Goal: Feedback & Contribution: Submit feedback/report problem

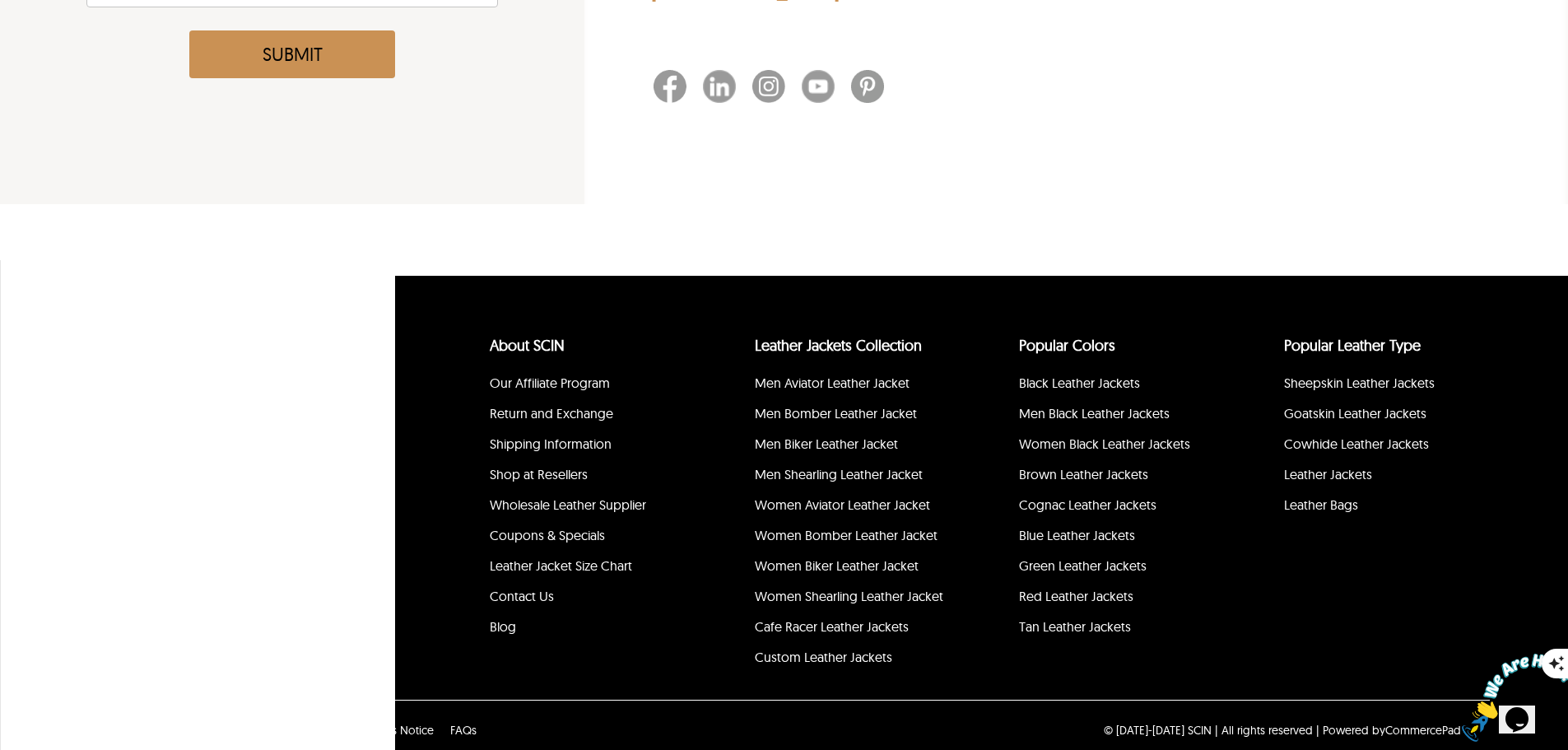
scroll to position [500, 0]
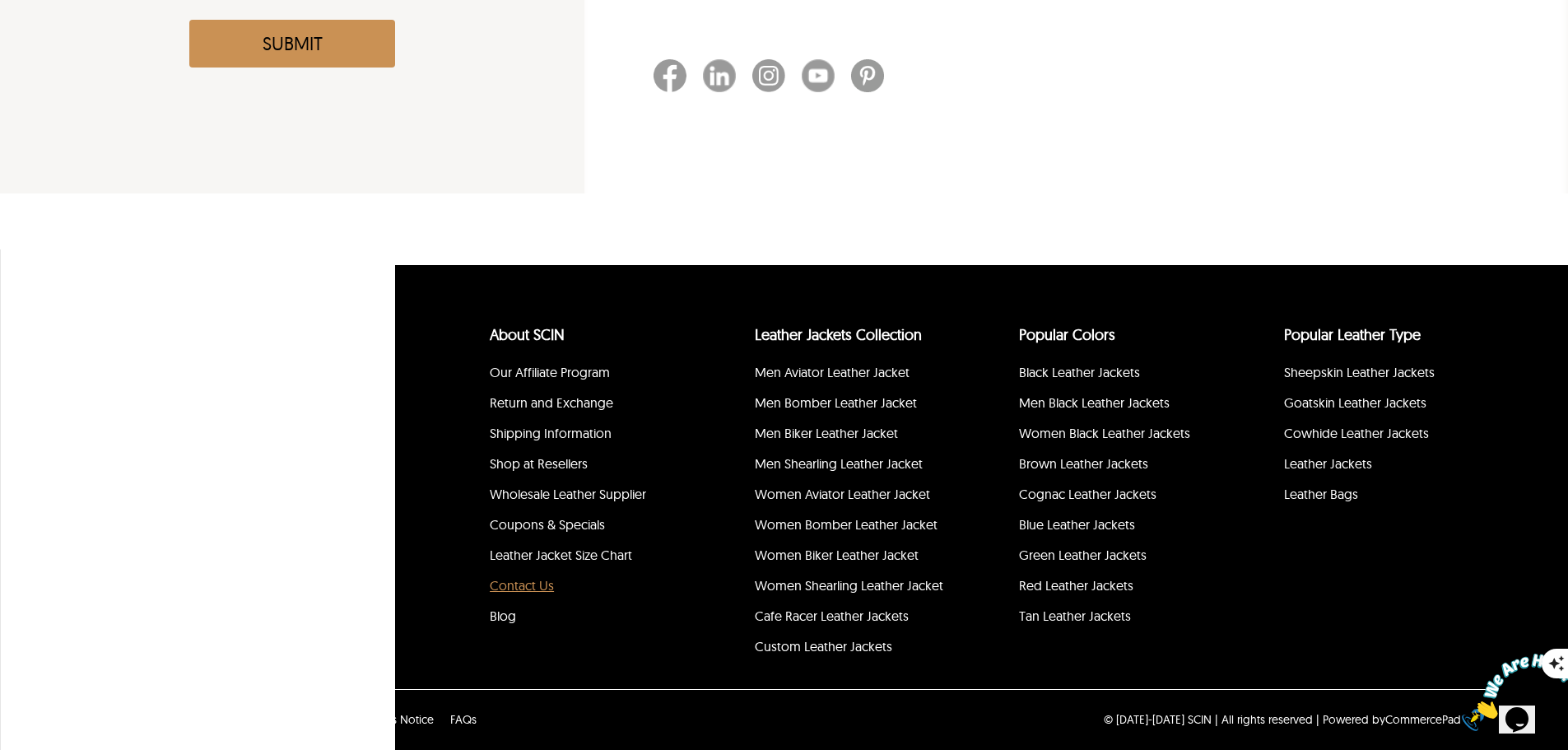
drag, startPoint x: 516, startPoint y: 582, endPoint x: 523, endPoint y: 587, distance: 8.6
click at [516, 582] on link "Contact Us" at bounding box center [521, 585] width 64 height 16
click at [521, 589] on link "Contact Us" at bounding box center [521, 585] width 64 height 16
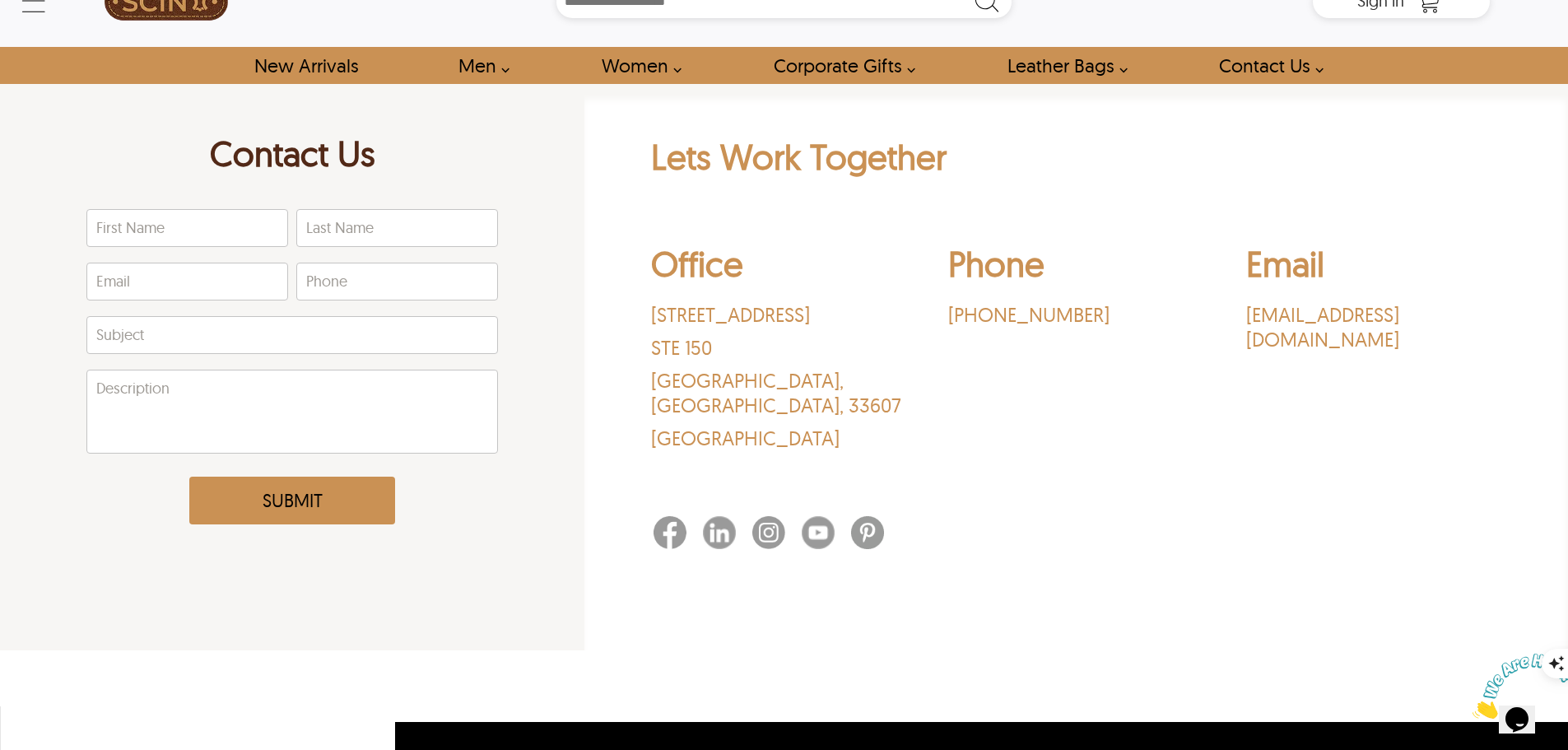
scroll to position [0, 0]
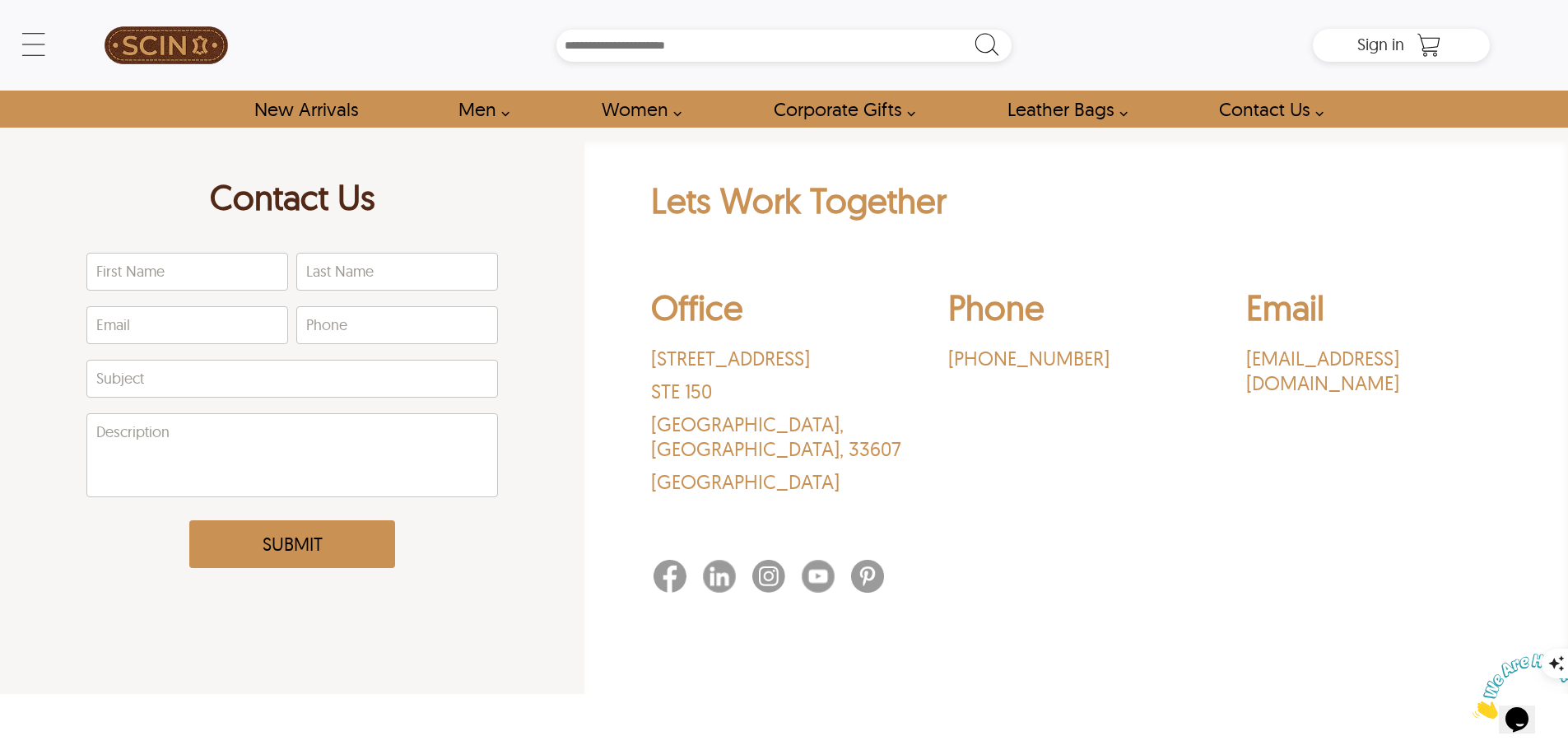
click at [1233, 348] on div "Office [STREET_ADDRESS] Phone ‪[PHONE_NUMBER]‬ Email [EMAIL_ADDRESS][DOMAIN_NAM…" at bounding box center [1077, 394] width 852 height 241
drag, startPoint x: 1233, startPoint y: 348, endPoint x: 1442, endPoint y: 357, distance: 209.2
click at [1442, 357] on div "Office [STREET_ADDRESS] Phone ‪[PHONE_NUMBER]‬ Email [EMAIL_ADDRESS][DOMAIN_NAM…" at bounding box center [1077, 394] width 852 height 241
copy p "[EMAIL_ADDRESS][DOMAIN_NAME]"
click at [148, 269] on input "First Name" at bounding box center [186, 272] width 200 height 37
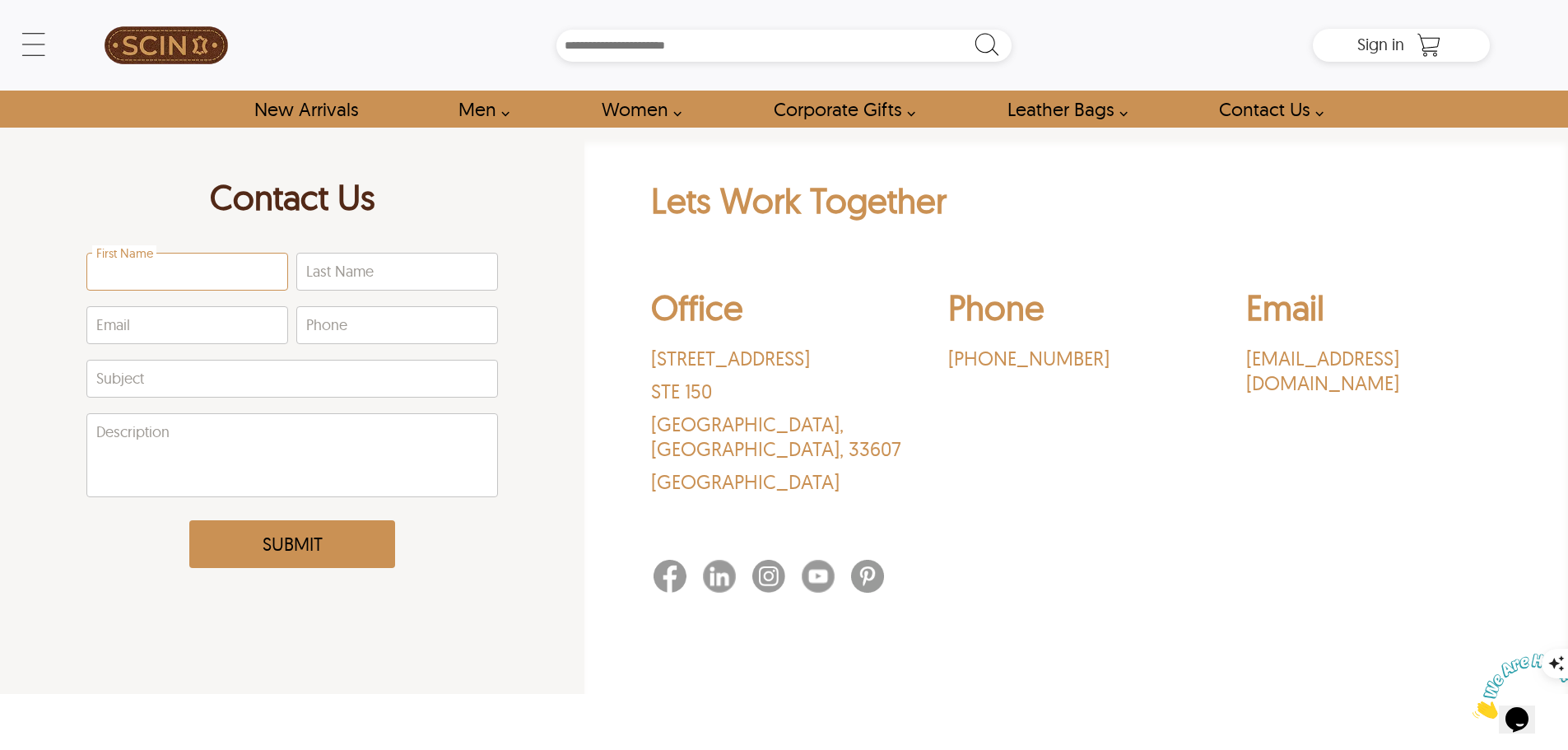
type input "*****"
type input "******"
type input "**********"
click at [193, 376] on input "Subject" at bounding box center [292, 378] width 410 height 37
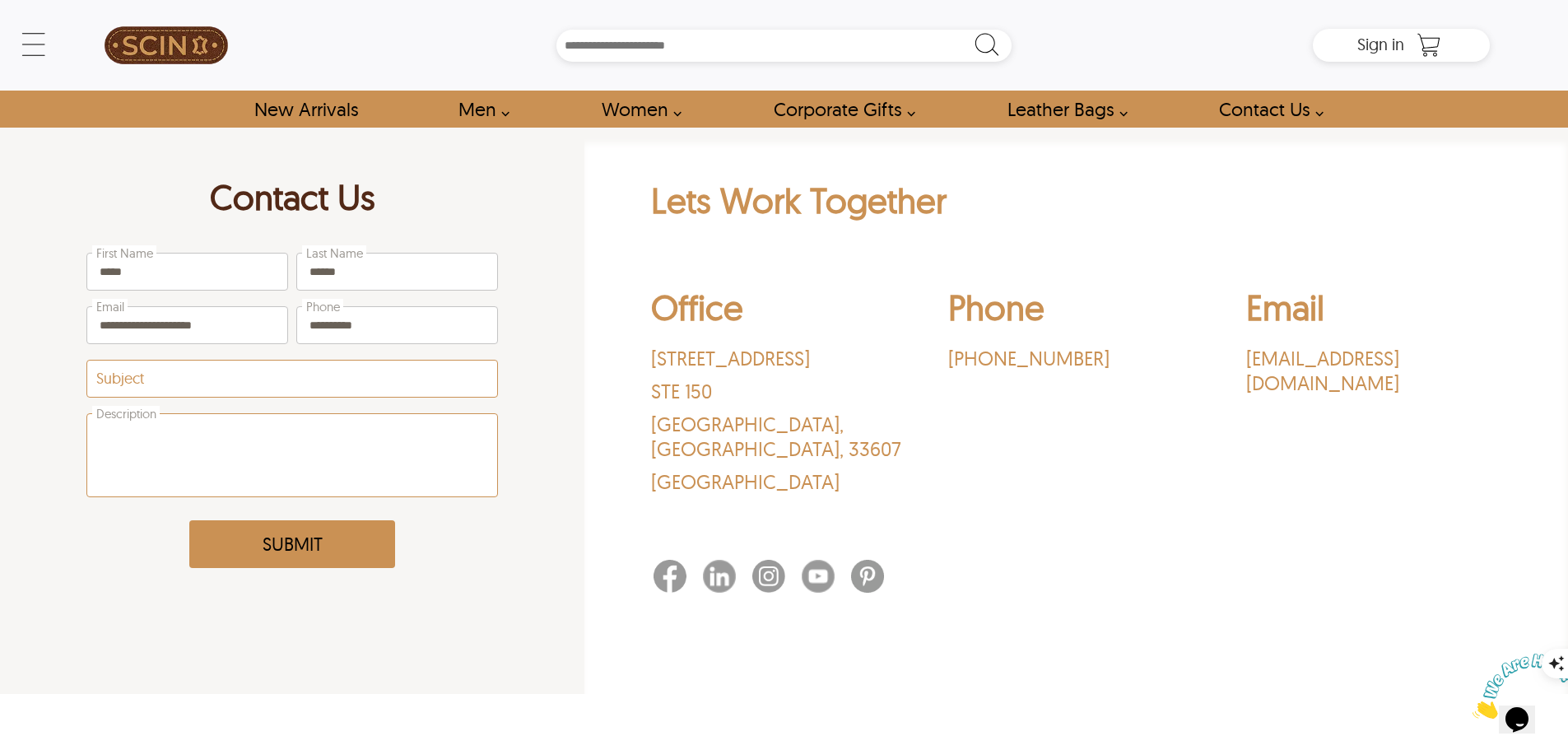
click at [149, 437] on textarea "Description" at bounding box center [292, 455] width 410 height 82
paste textarea "**********"
drag, startPoint x: 233, startPoint y: 432, endPoint x: 0, endPoint y: 456, distance: 234.2
click at [0, 456] on div "**********" at bounding box center [292, 410] width 584 height 566
type textarea "*"
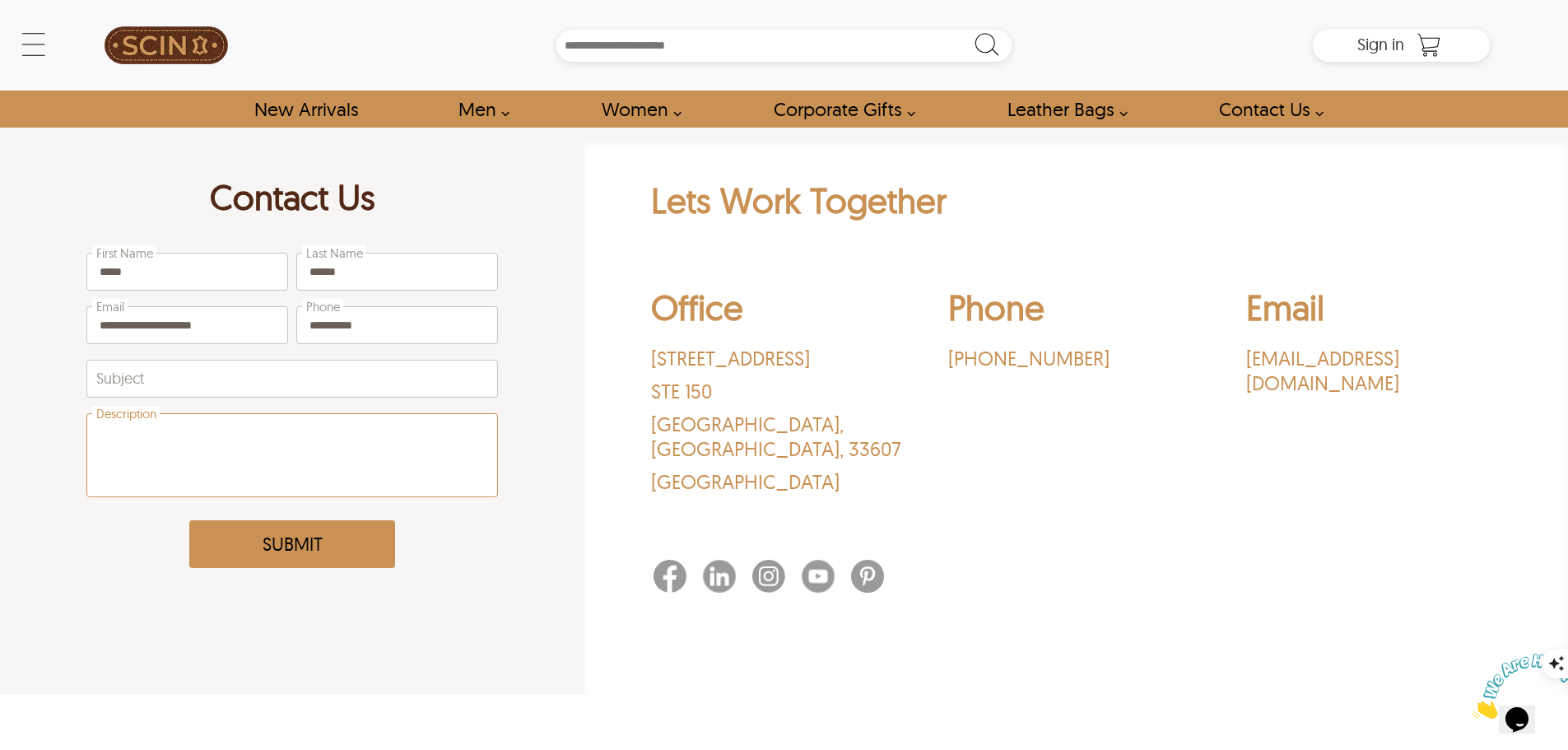
drag, startPoint x: 175, startPoint y: 417, endPoint x: 170, endPoint y: 431, distance: 14.9
click at [174, 417] on textarea "Description" at bounding box center [292, 455] width 410 height 82
click at [168, 433] on textarea "Description" at bounding box center [292, 455] width 410 height 82
paste textarea "**********"
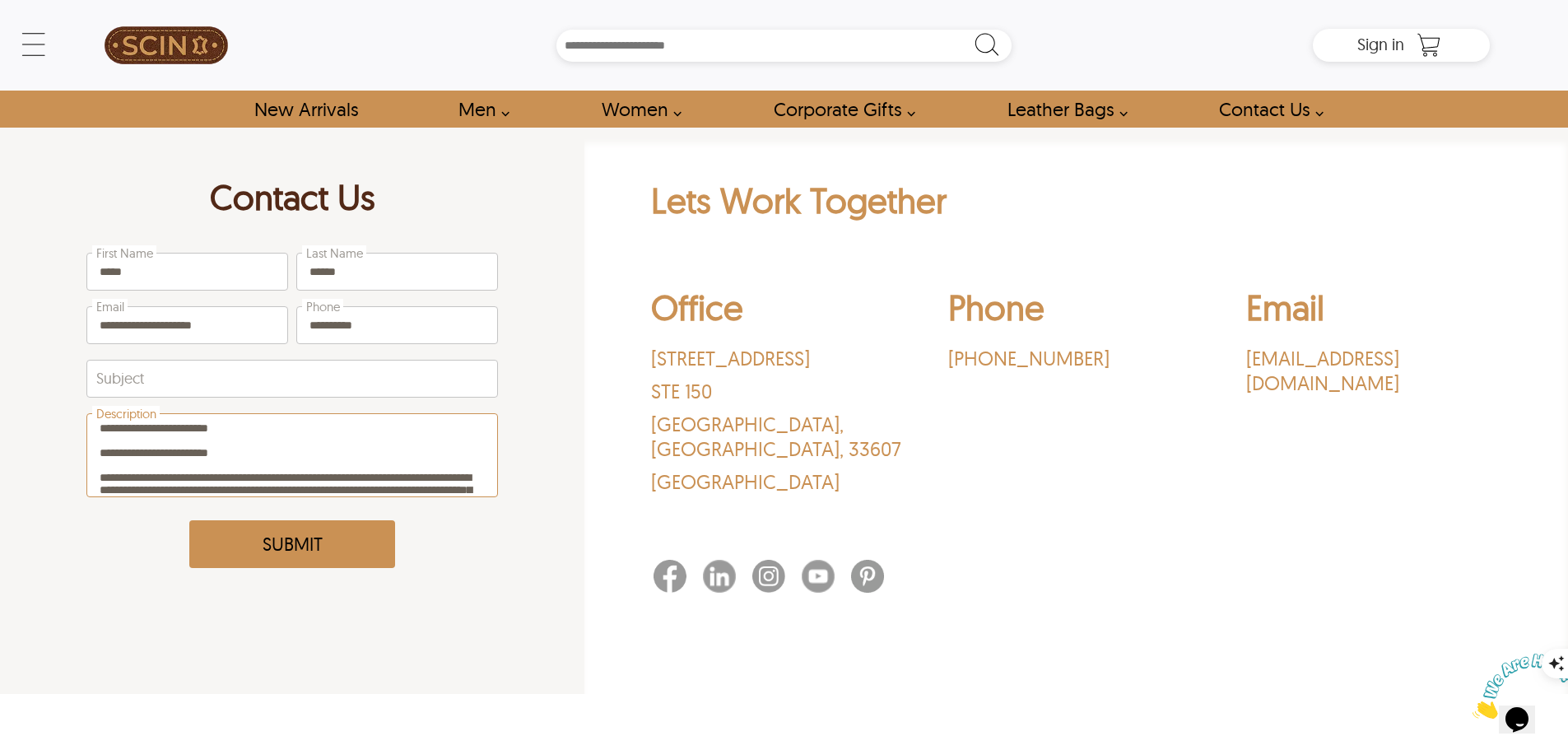
scroll to position [466, 0]
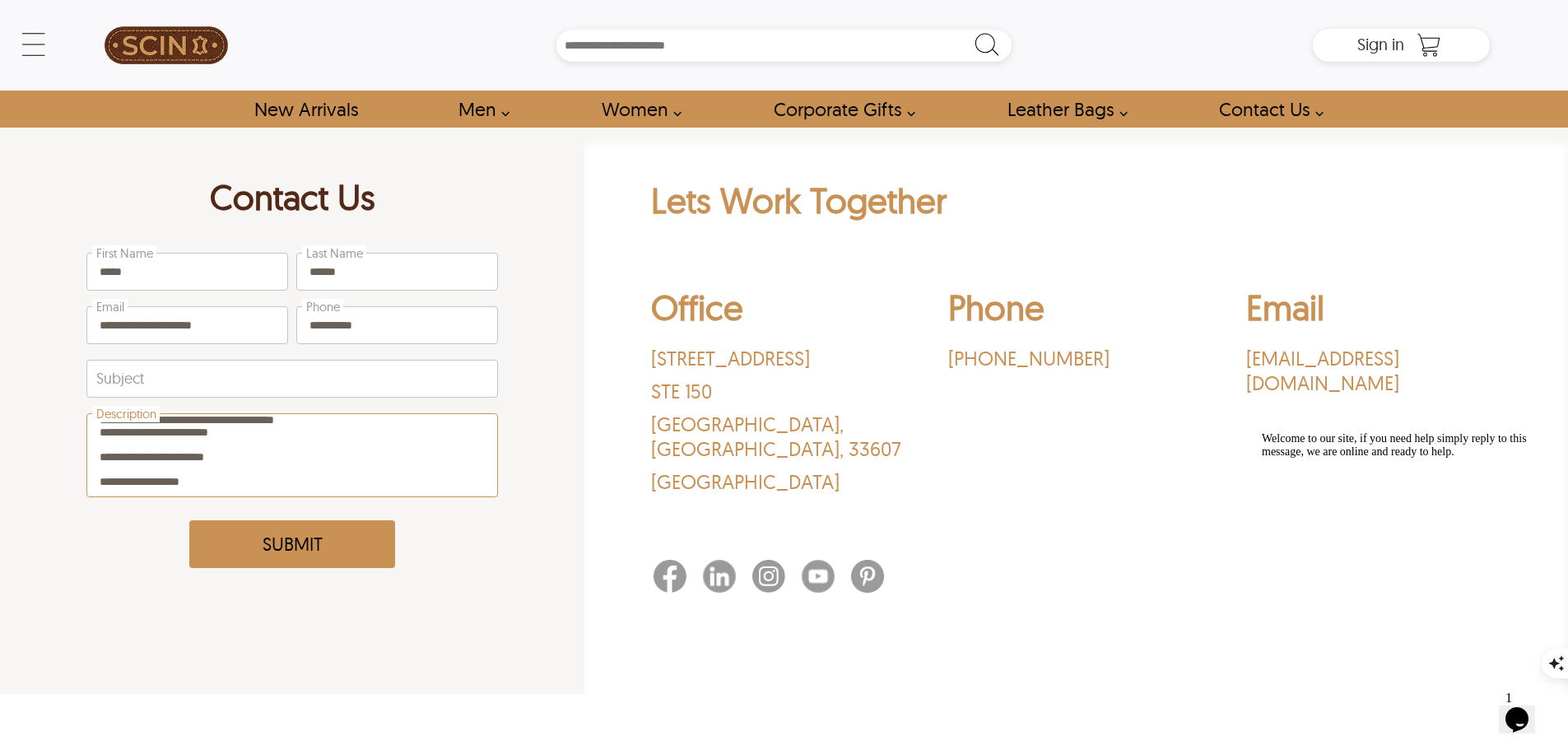
click at [250, 438] on textarea "Description" at bounding box center [292, 455] width 410 height 82
click at [253, 429] on textarea "Description" at bounding box center [292, 455] width 410 height 82
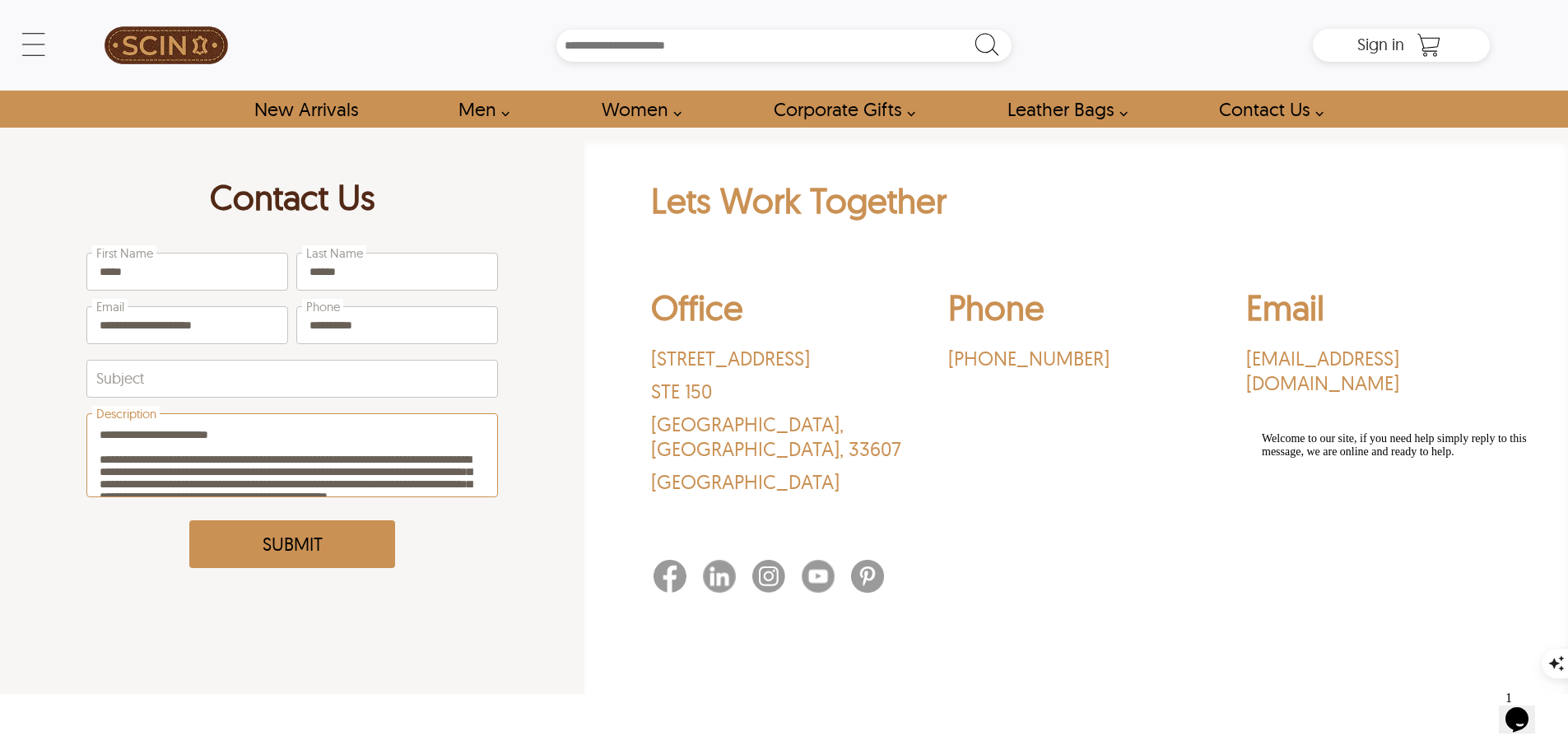
scroll to position [0, 0]
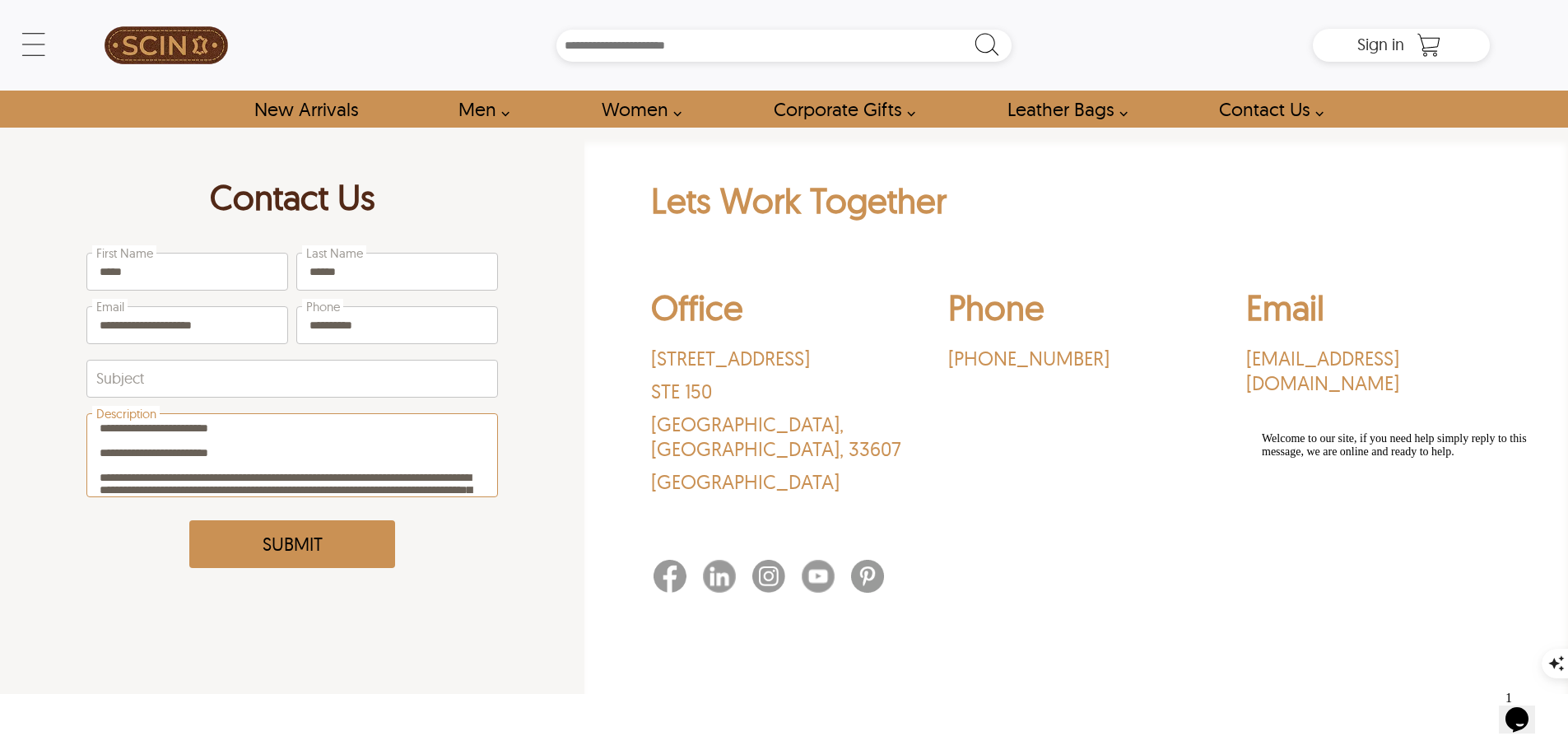
drag, startPoint x: 251, startPoint y: 432, endPoint x: 123, endPoint y: 438, distance: 128.1
click at [123, 438] on textarea "Description" at bounding box center [292, 455] width 410 height 82
type textarea "**********"
click at [170, 374] on input "Subject" at bounding box center [292, 378] width 410 height 37
click at [236, 380] on input "Subject" at bounding box center [292, 378] width 410 height 37
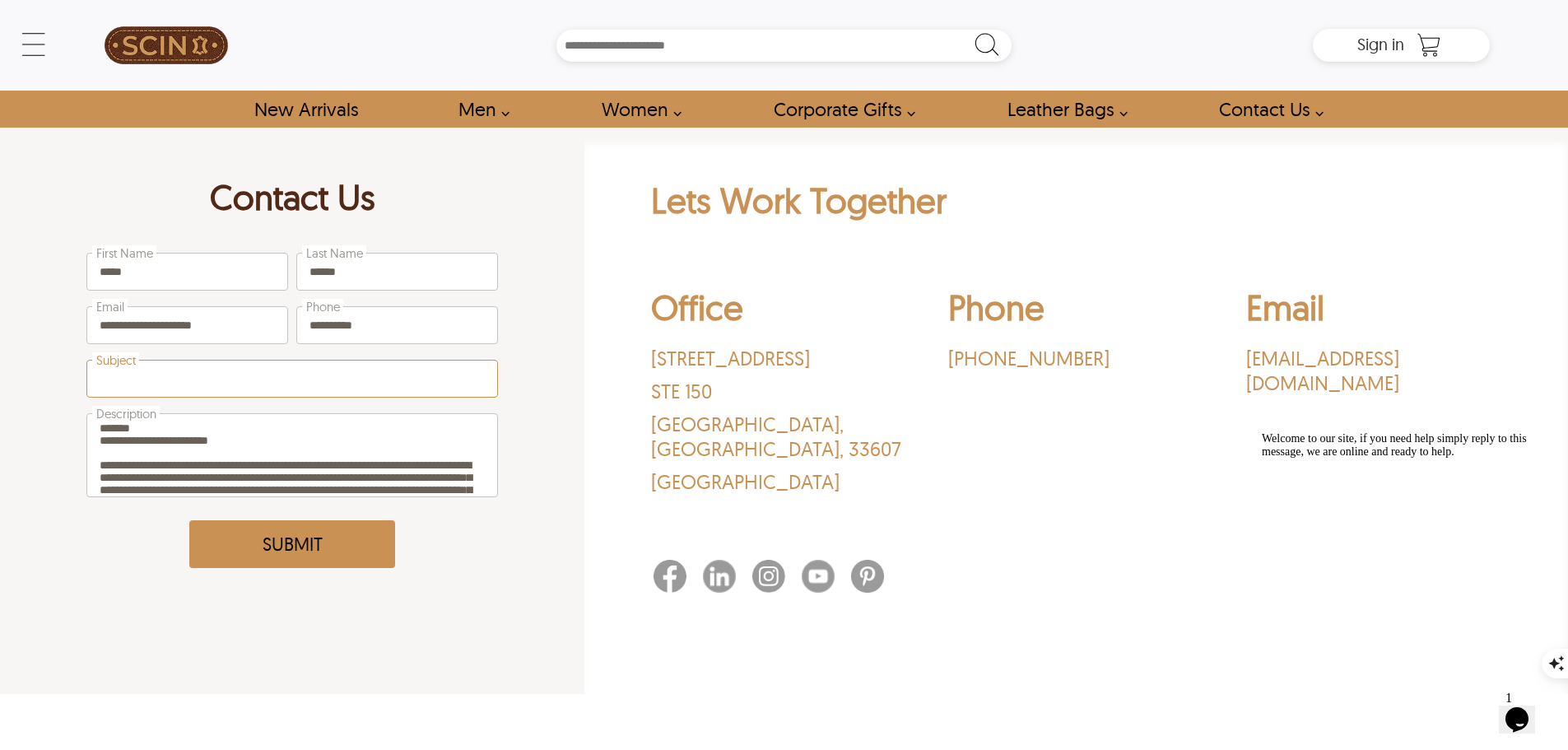
paste input "**********"
type input "**********"
click at [300, 557] on button "Submit" at bounding box center [292, 543] width 206 height 47
click at [279, 552] on button "Submit" at bounding box center [292, 543] width 206 height 47
click at [276, 532] on button "Submit" at bounding box center [292, 543] width 206 height 47
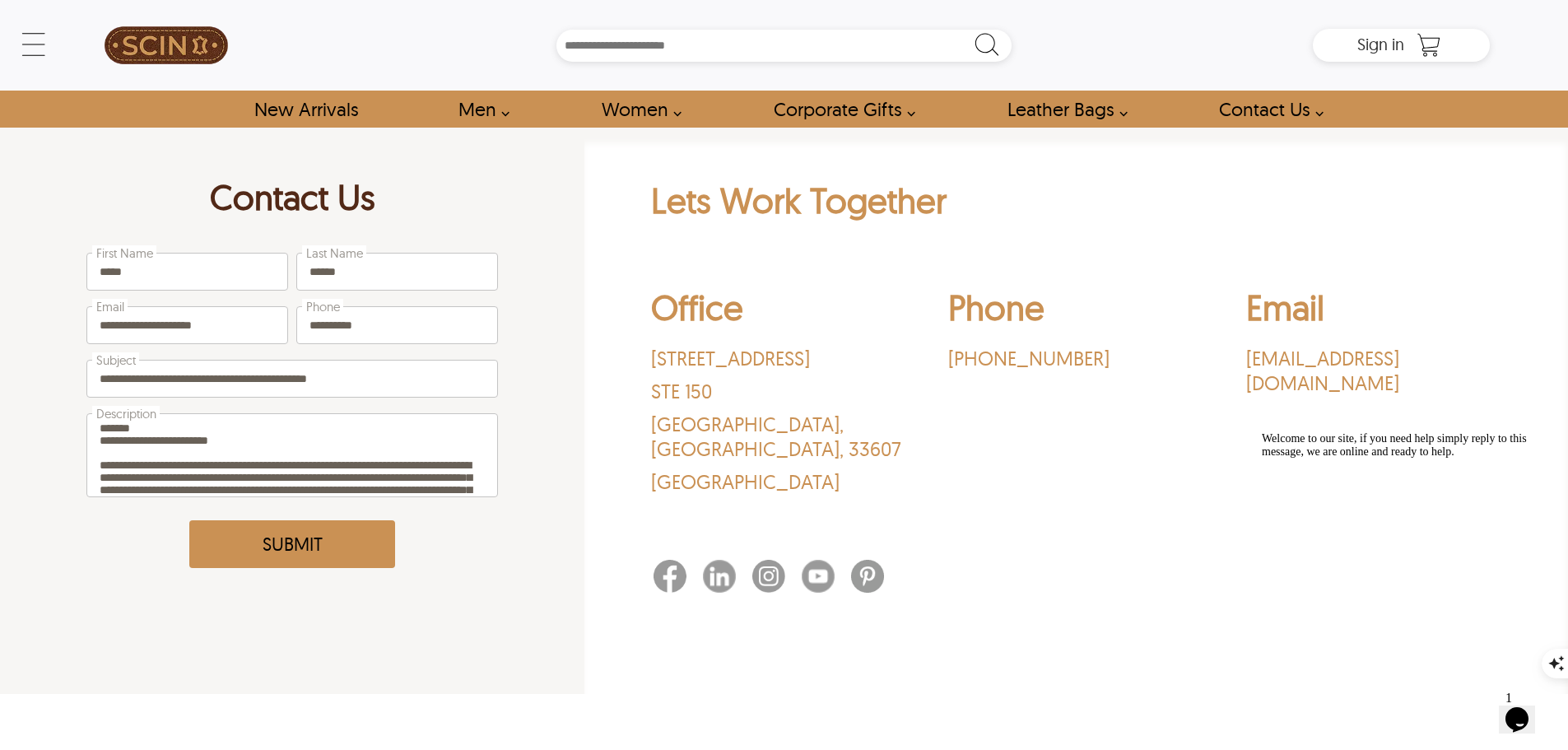
click at [276, 532] on button "Submit" at bounding box center [292, 543] width 206 height 47
click at [282, 540] on button "Submit" at bounding box center [292, 543] width 206 height 47
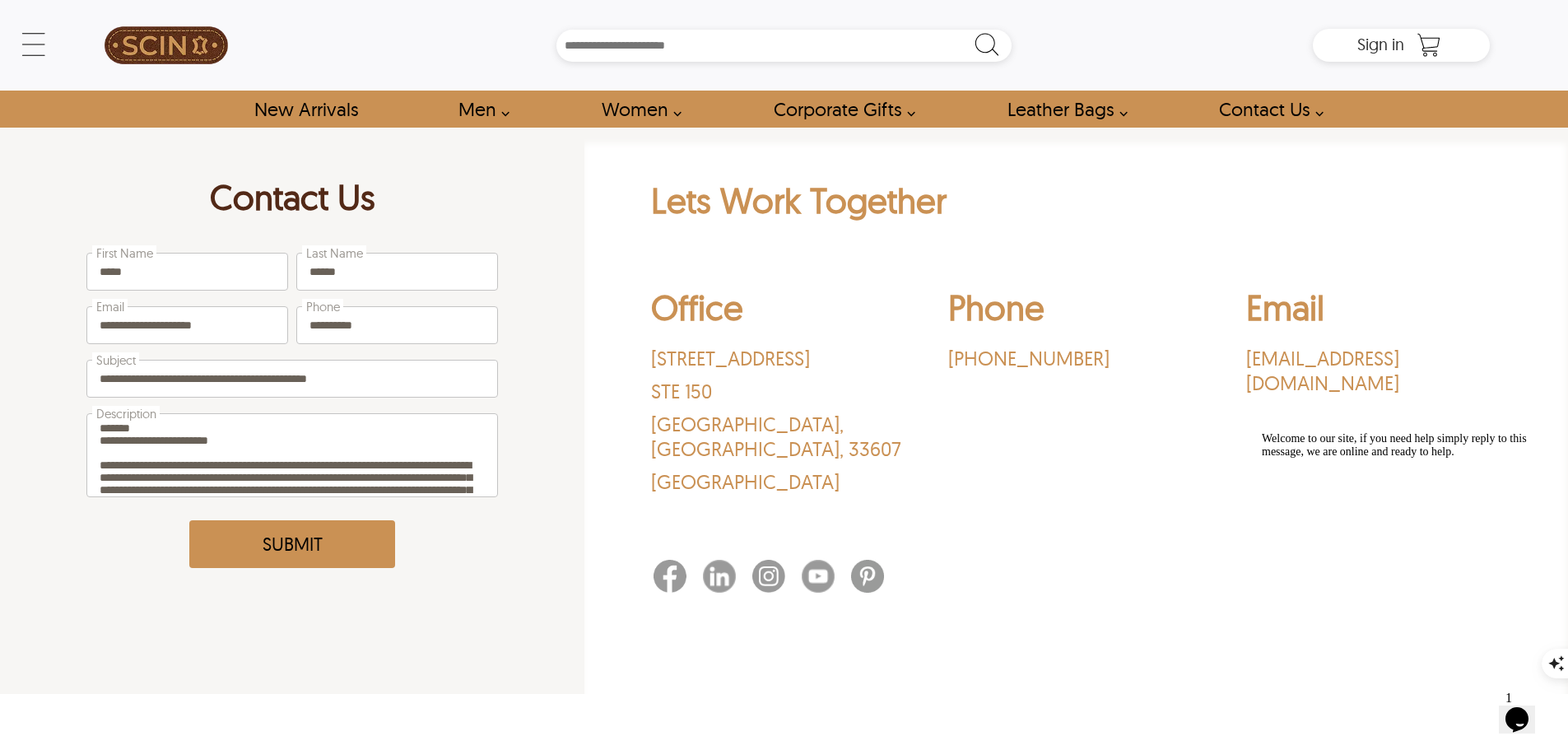
click at [282, 540] on button "Submit" at bounding box center [292, 543] width 206 height 47
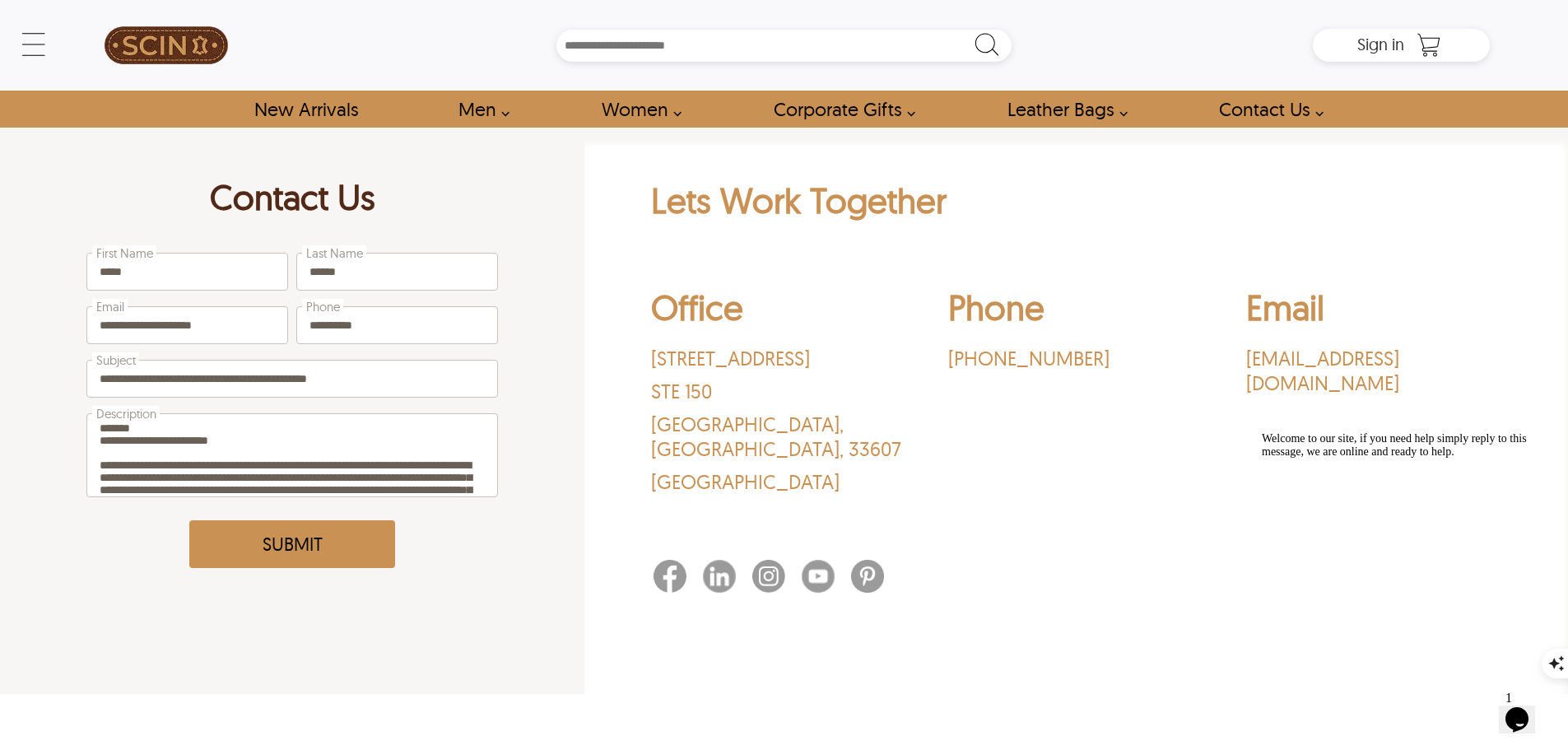
click at [282, 540] on button "Submit" at bounding box center [292, 543] width 206 height 47
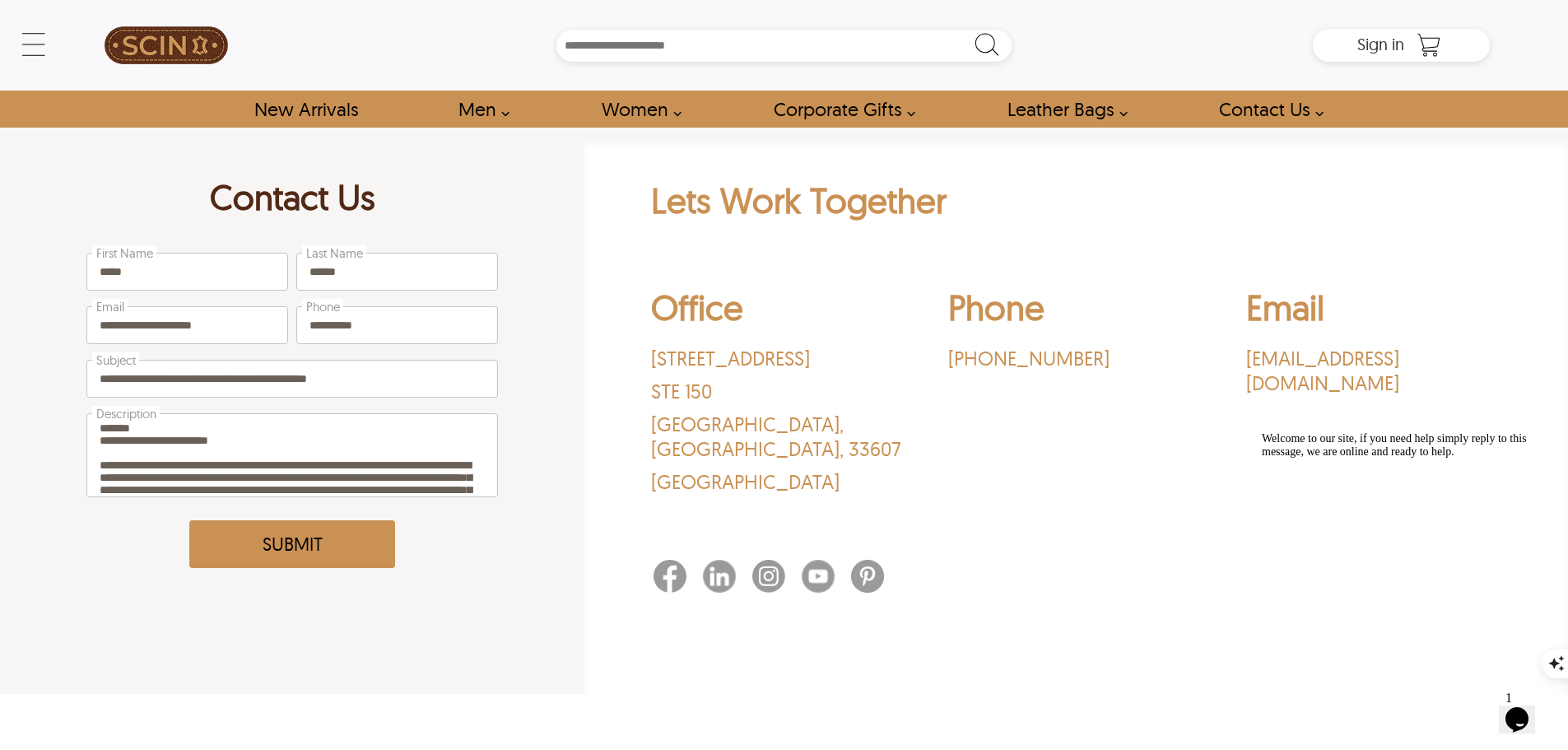
click at [282, 540] on button "Submit" at bounding box center [292, 543] width 206 height 47
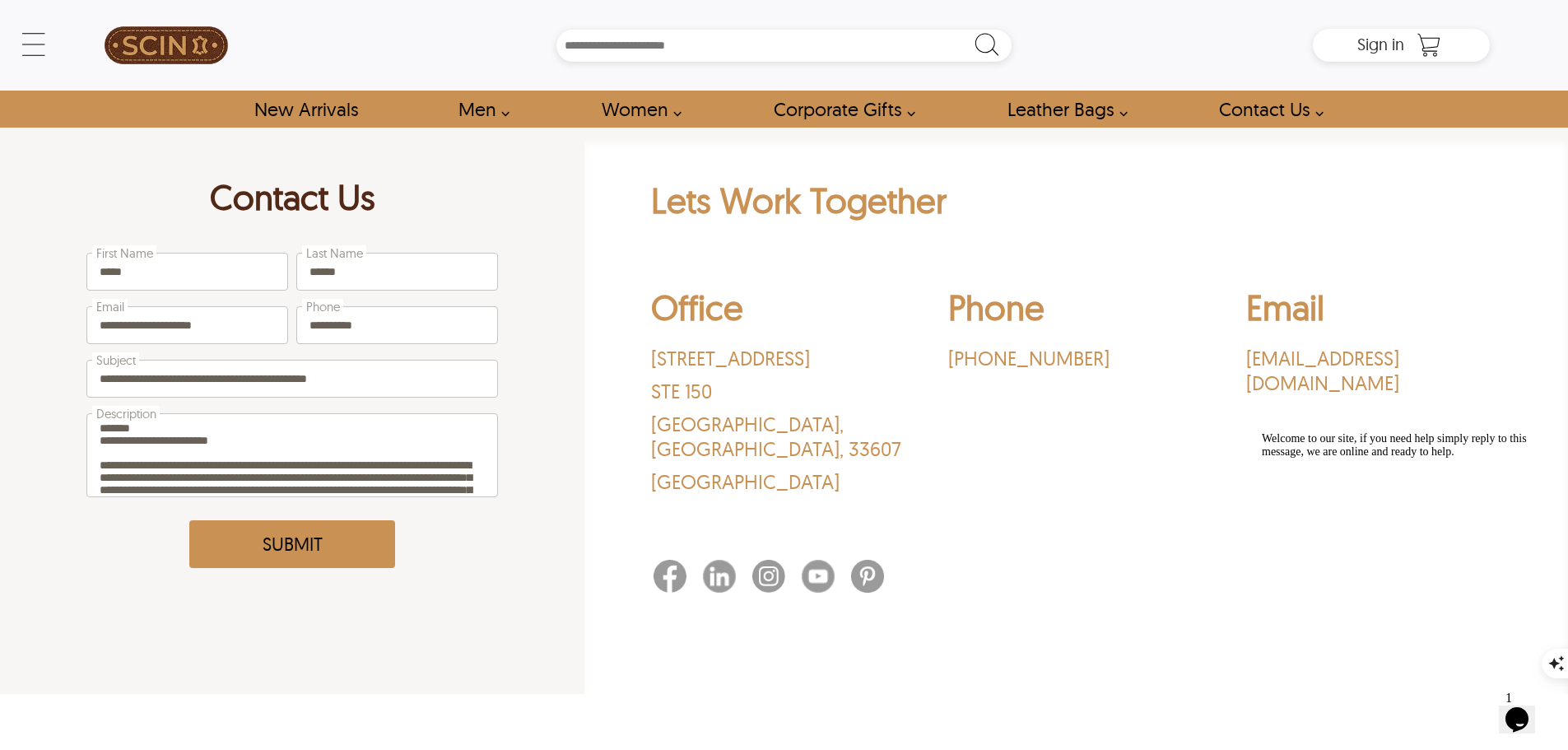
click at [282, 540] on button "Submit" at bounding box center [292, 543] width 206 height 47
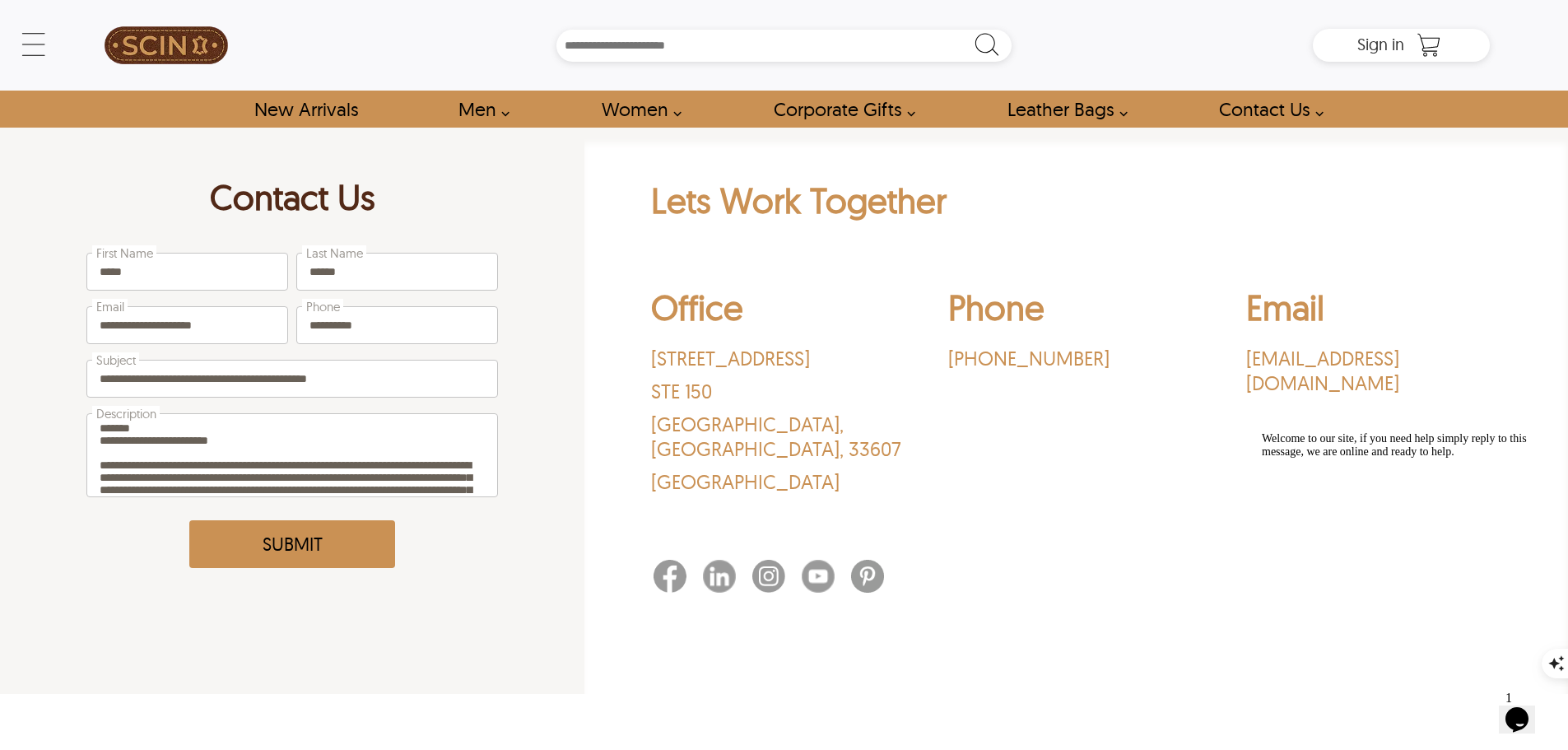
click at [282, 540] on button "Submit" at bounding box center [292, 543] width 206 height 47
click at [282, 539] on button "Submit" at bounding box center [292, 543] width 206 height 47
click at [281, 539] on button "Submit" at bounding box center [292, 543] width 206 height 47
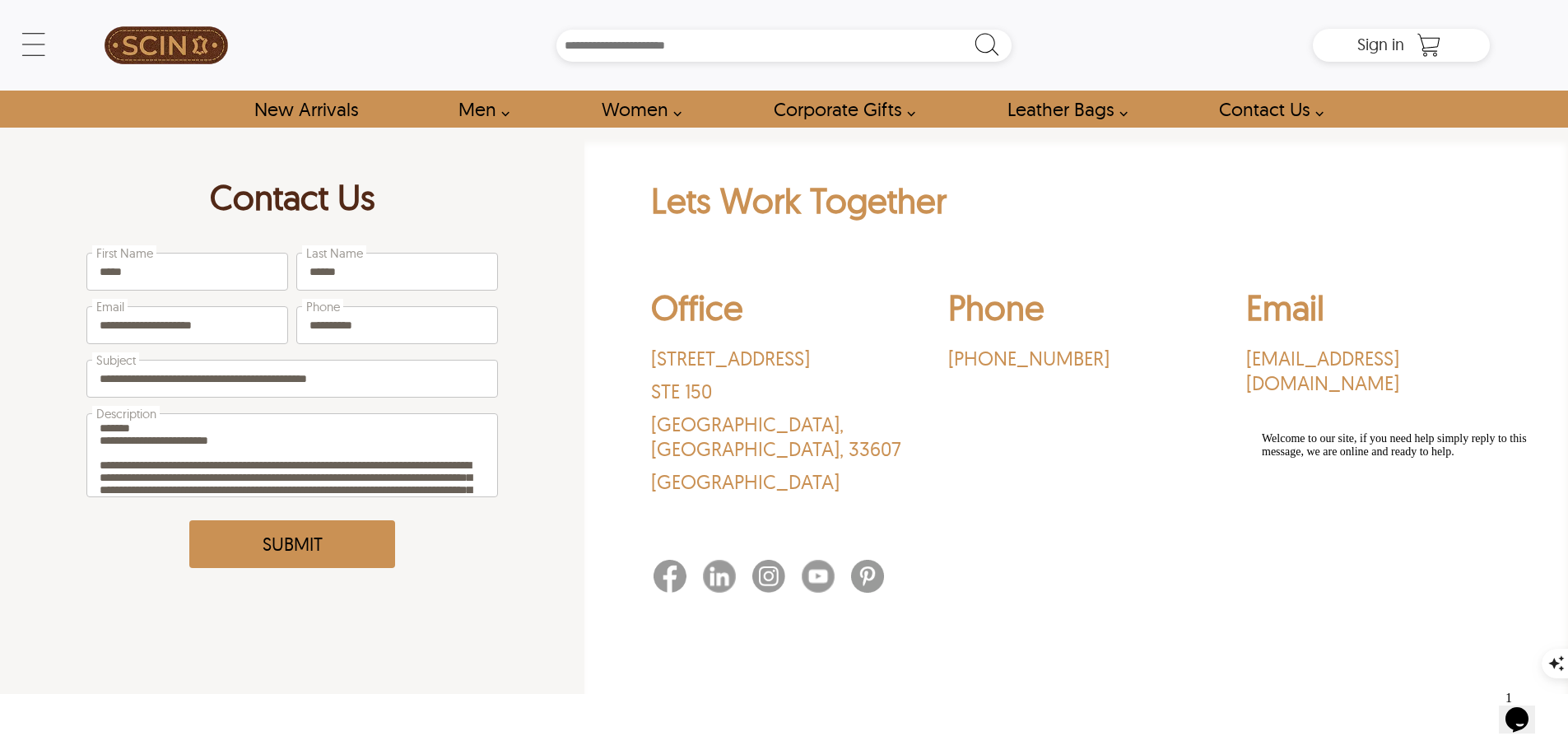
click at [281, 539] on button "Submit" at bounding box center [292, 543] width 206 height 47
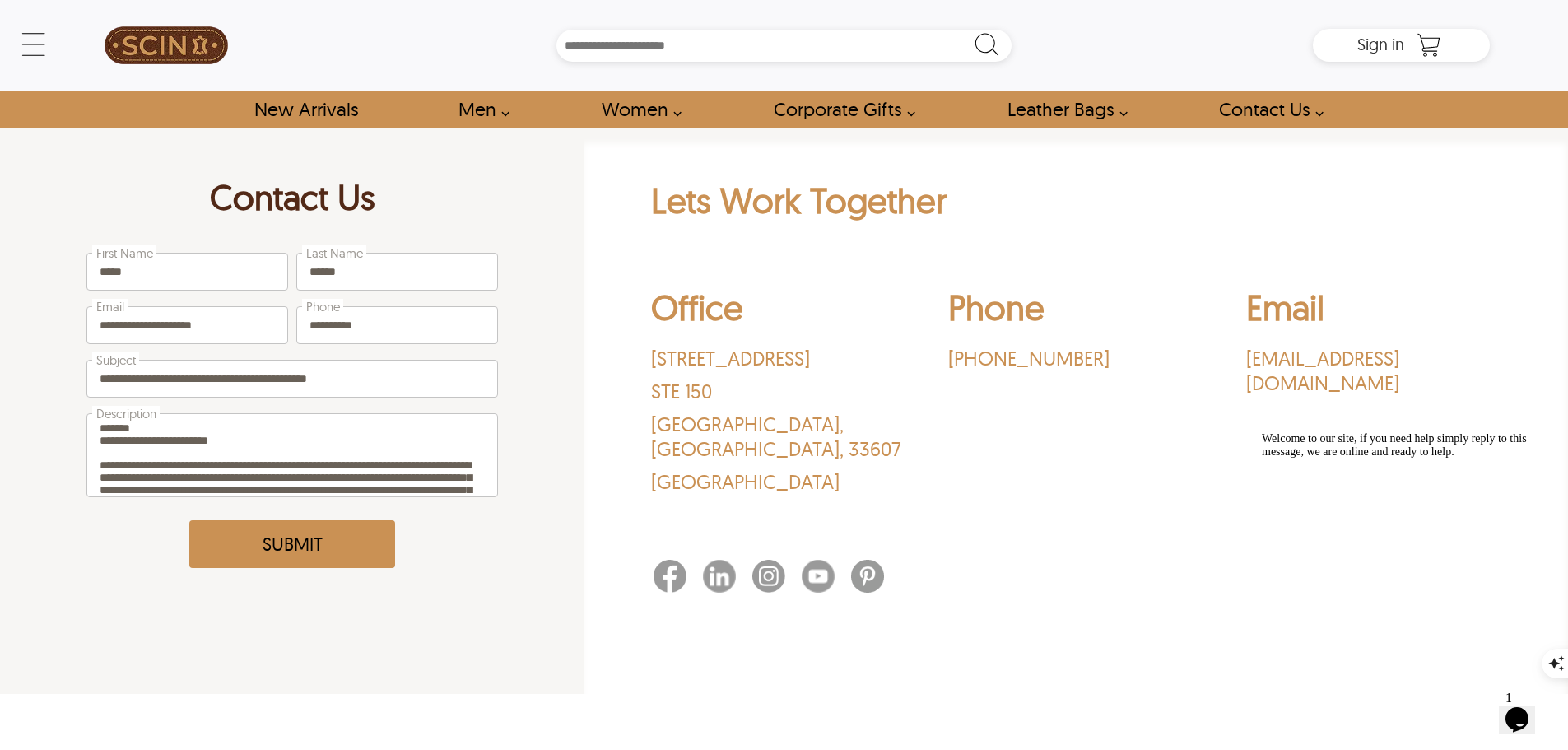
click at [281, 539] on button "Submit" at bounding box center [292, 543] width 206 height 47
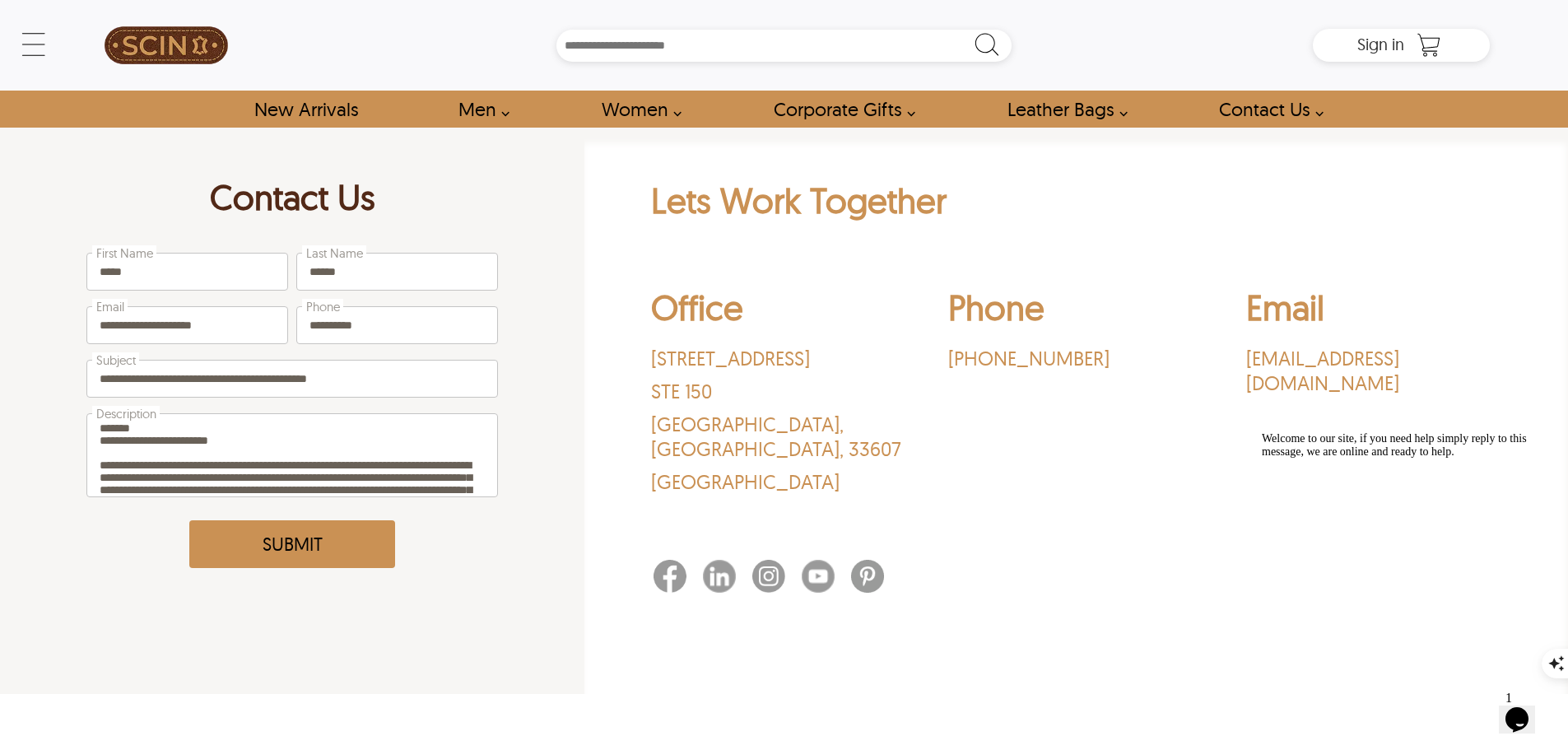
click at [281, 539] on button "Submit" at bounding box center [292, 543] width 206 height 47
drag, startPoint x: 1223, startPoint y: 348, endPoint x: 1449, endPoint y: 363, distance: 226.5
click at [1449, 363] on div "Office [STREET_ADDRESS] Phone ‪[PHONE_NUMBER]‬ Email [EMAIL_ADDRESS][DOMAIN_NAM…" at bounding box center [1077, 394] width 852 height 241
click at [1426, 320] on h2 "Email" at bounding box center [1374, 312] width 255 height 52
drag, startPoint x: 1236, startPoint y: 359, endPoint x: 1451, endPoint y: 363, distance: 215.0
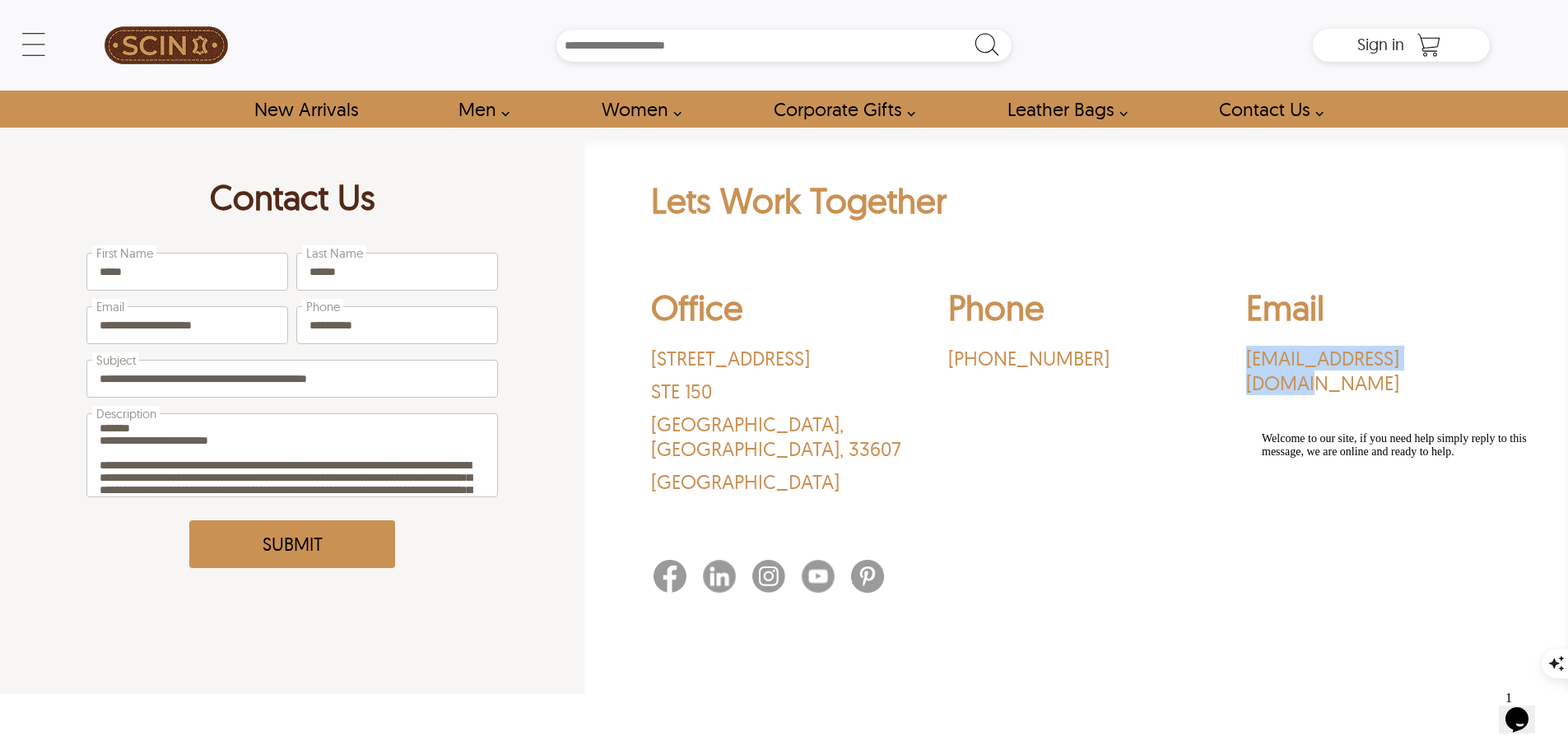
click at [1451, 363] on div "Office [STREET_ADDRESS] Phone ‪[PHONE_NUMBER]‬ Email [EMAIL_ADDRESS][DOMAIN_NAM…" at bounding box center [1077, 394] width 852 height 241
copy p "[EMAIL_ADDRESS][DOMAIN_NAME]"
click at [394, 386] on input "**********" at bounding box center [292, 378] width 410 height 37
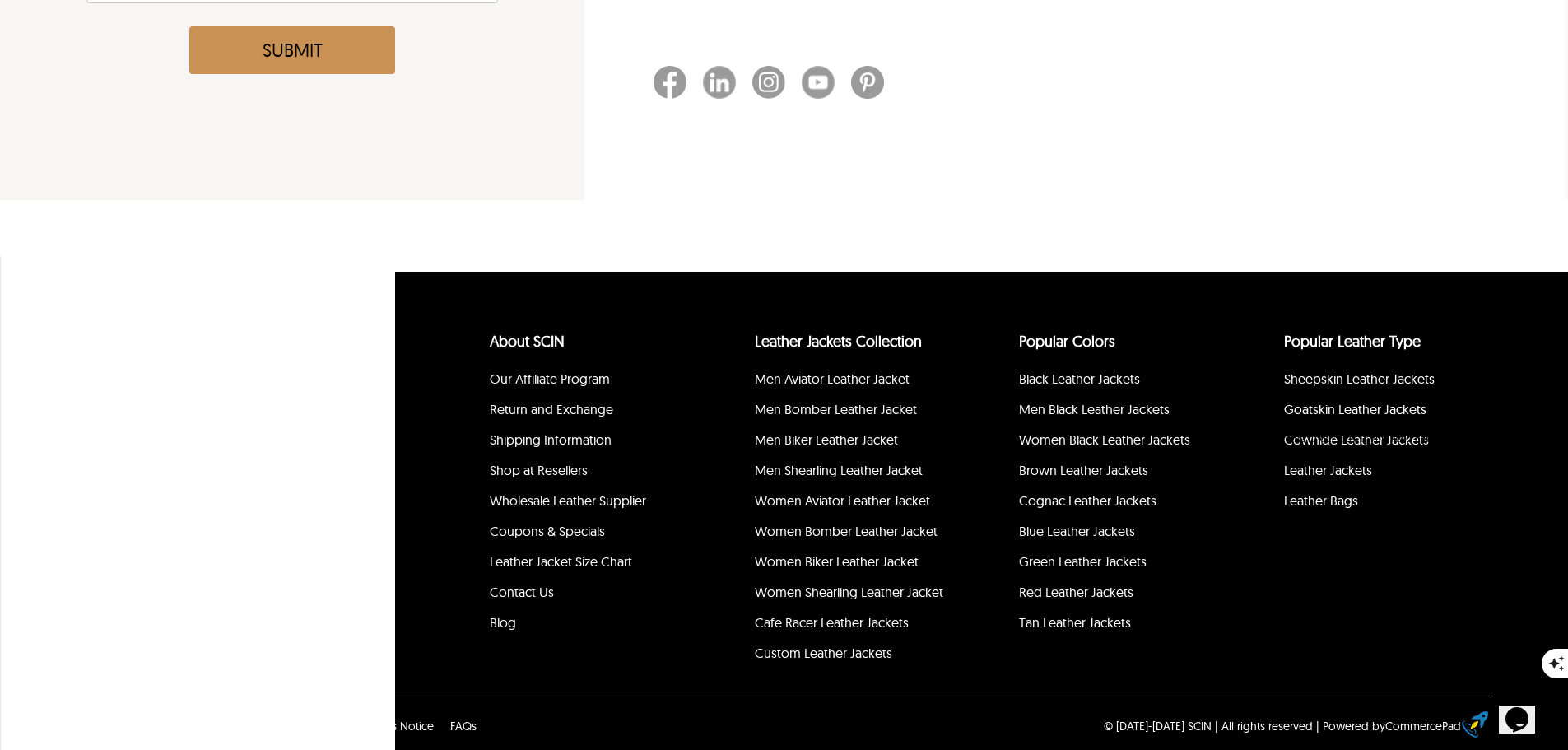
scroll to position [500, 0]
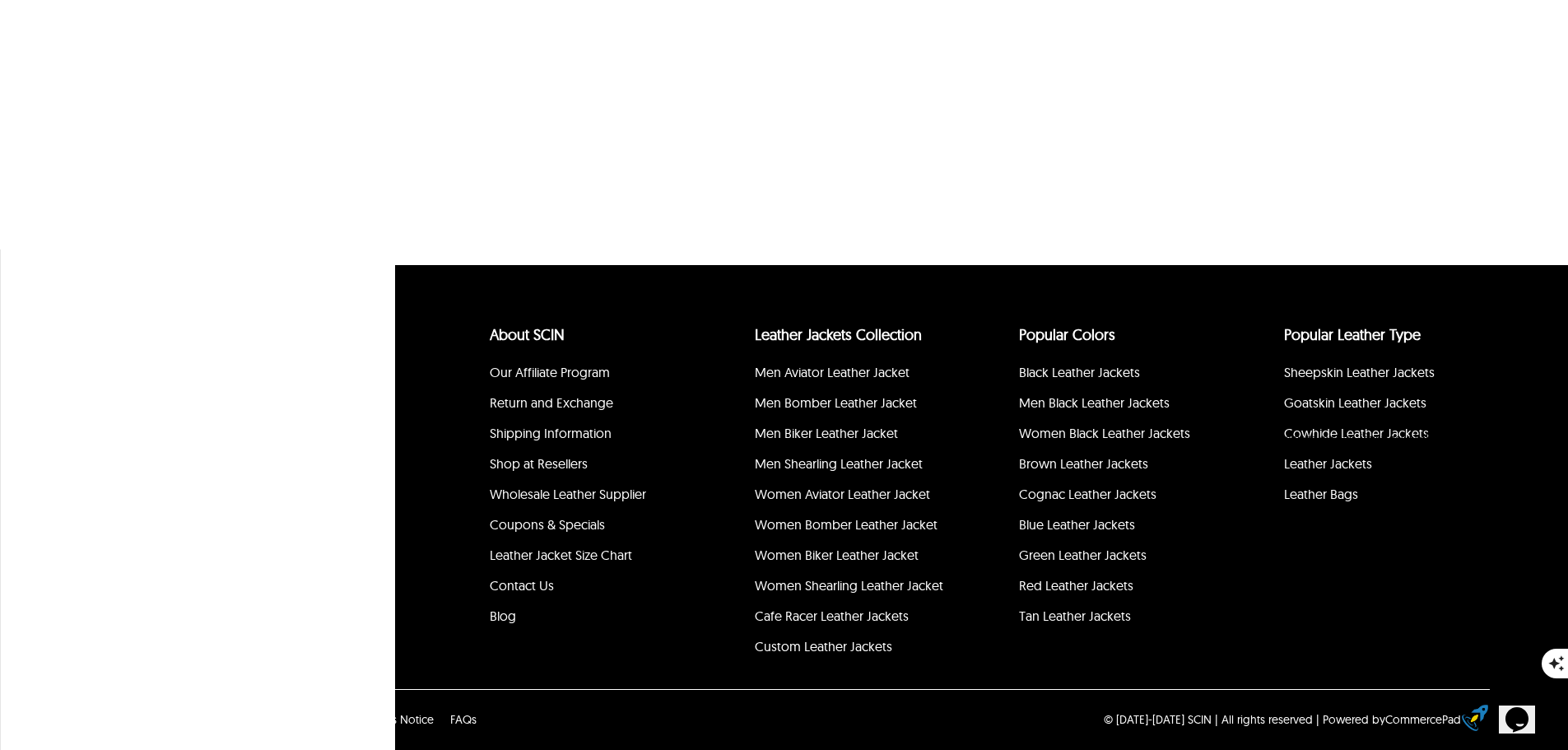
scroll to position [594, 0]
